Goal: Information Seeking & Learning: Find specific page/section

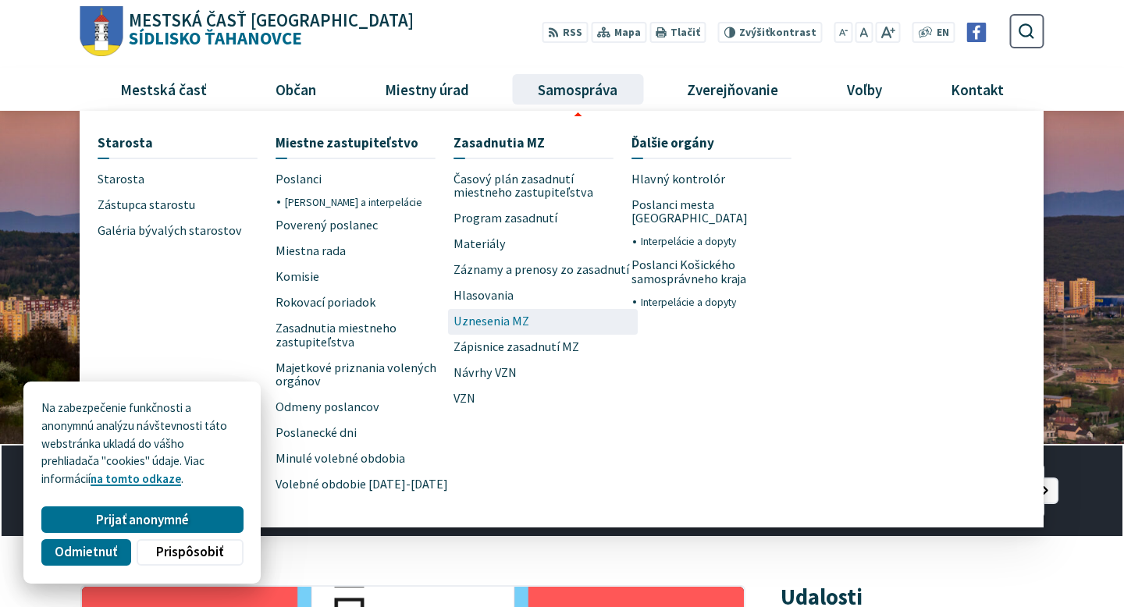
click at [492, 326] on span "Uznesenia MZ" at bounding box center [491, 322] width 76 height 26
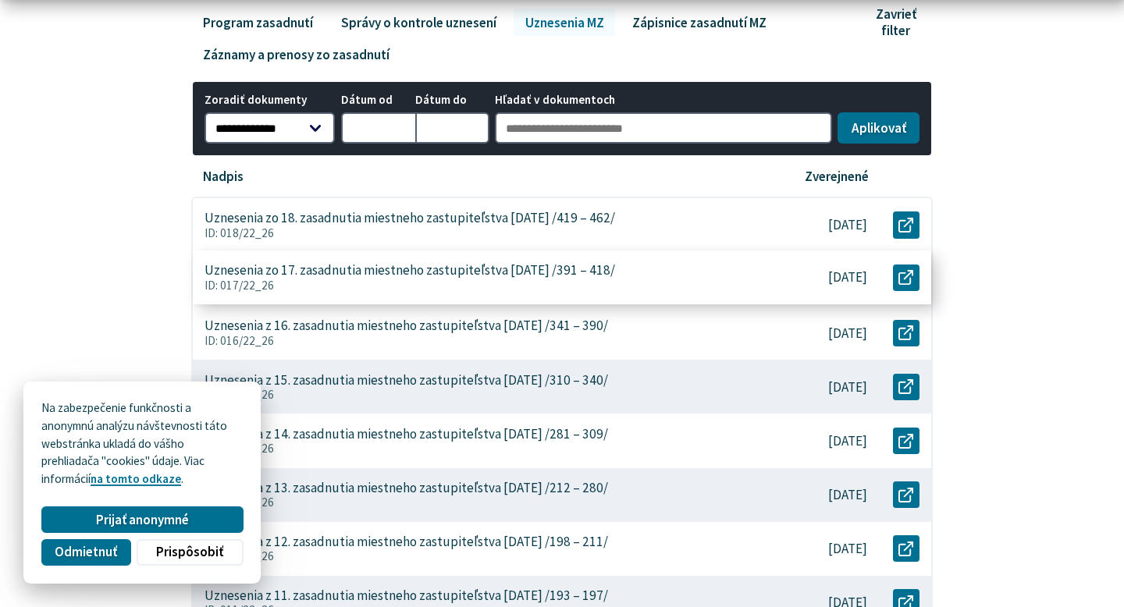
scroll to position [371, 0]
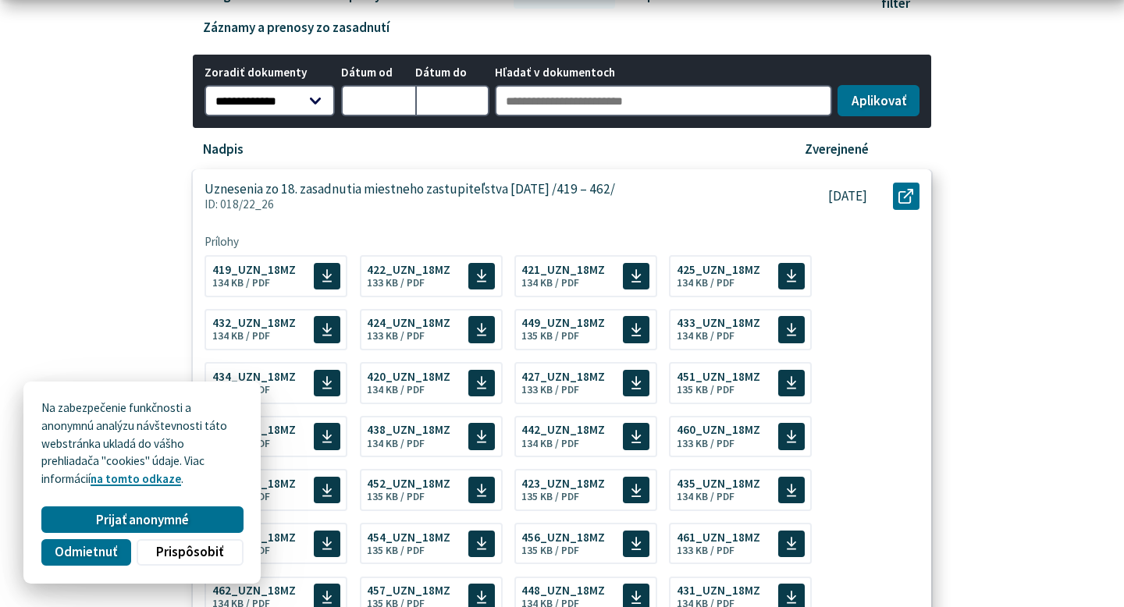
click at [780, 204] on div "6.6.2025" at bounding box center [824, 196] width 112 height 54
click at [272, 276] on span "419_UZN_18MZ Veľkosť a typ súboru 134 KB / PDF" at bounding box center [253, 274] width 83 height 37
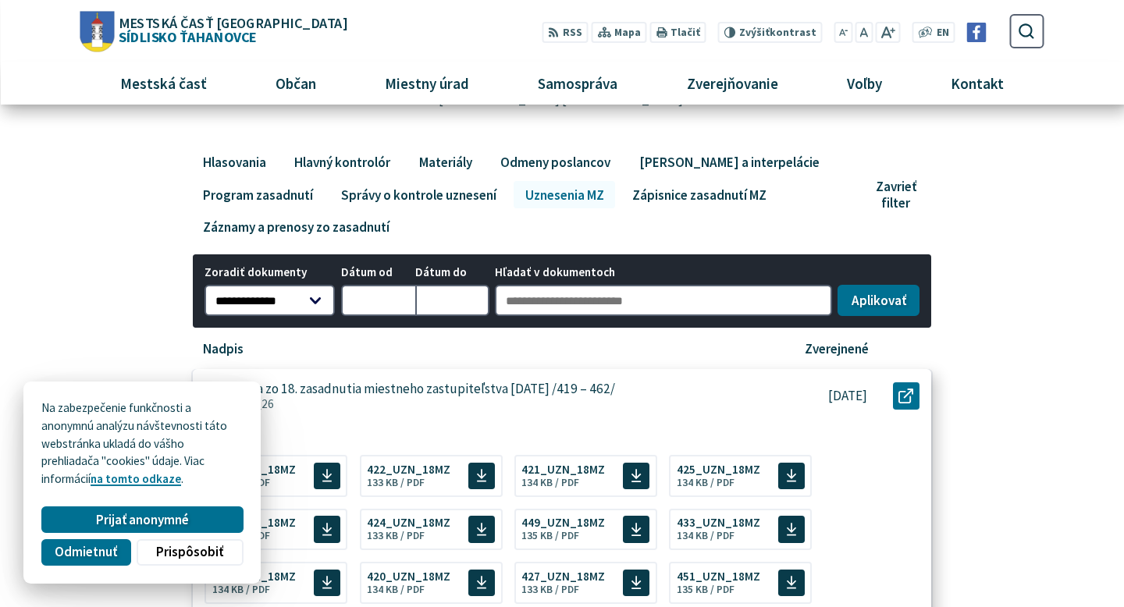
scroll to position [162, 0]
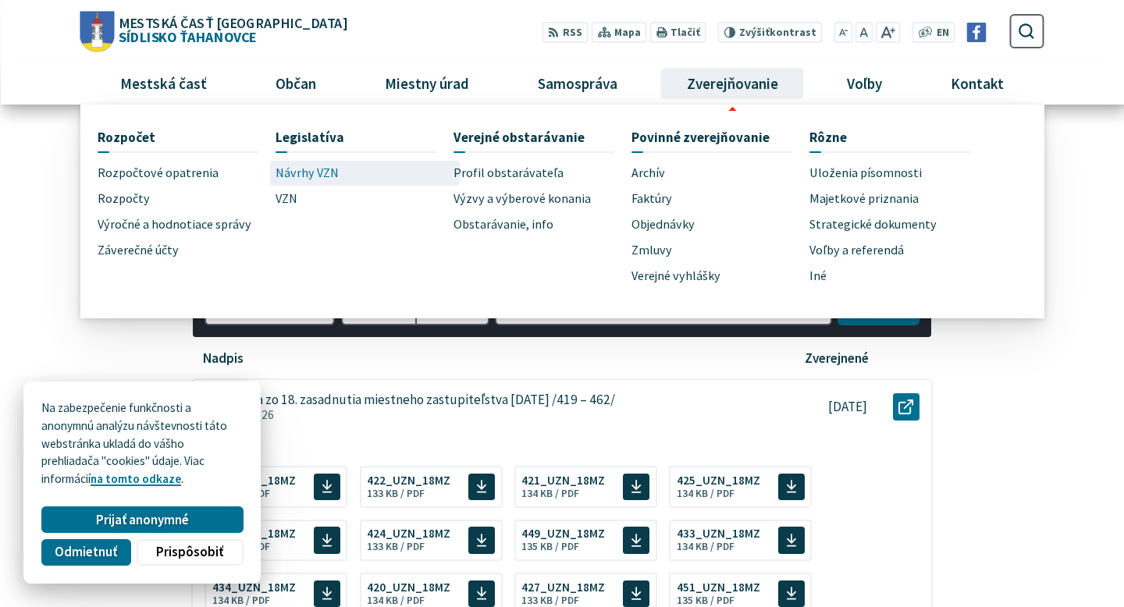
click at [295, 173] on span "Návrhy VZN" at bounding box center [306, 174] width 63 height 26
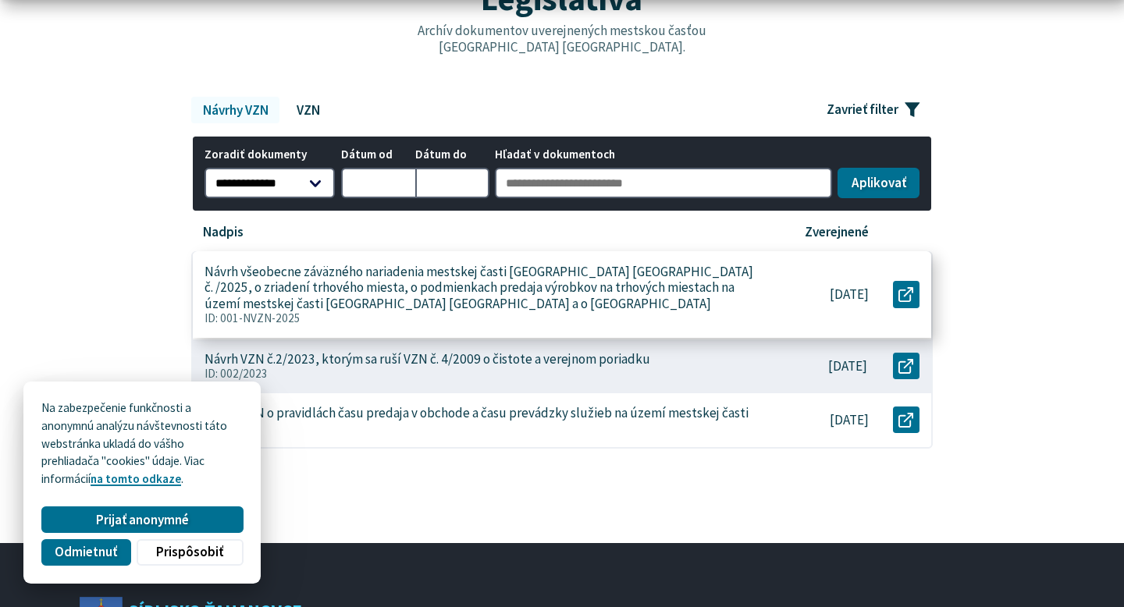
scroll to position [235, 0]
